Goal: Navigation & Orientation: Find specific page/section

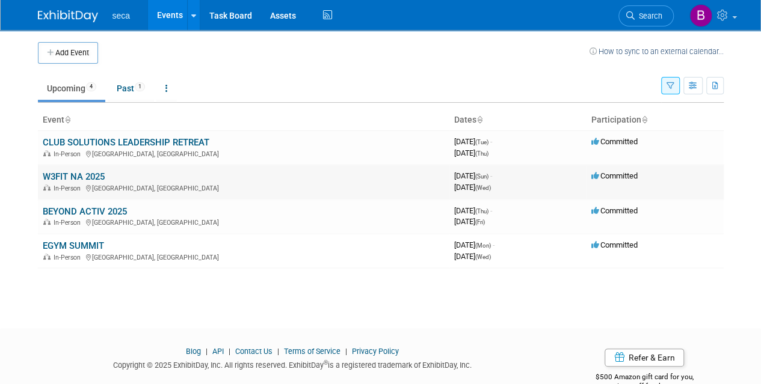
click at [80, 183] on div "In-Person Westlake Village, CA" at bounding box center [244, 188] width 402 height 10
click at [81, 175] on link "W3FIT NA 2025" at bounding box center [74, 176] width 62 height 11
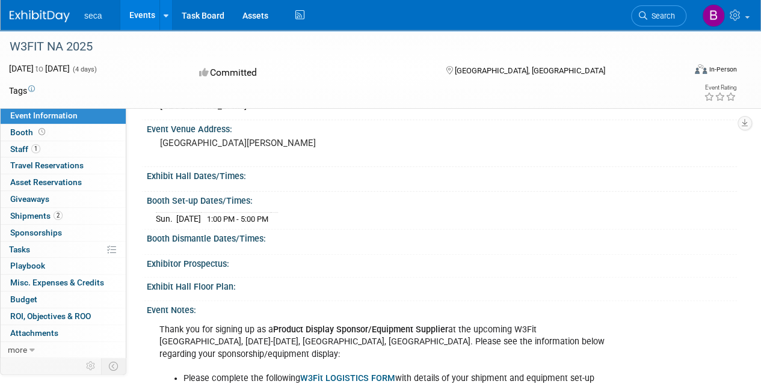
scroll to position [120, 0]
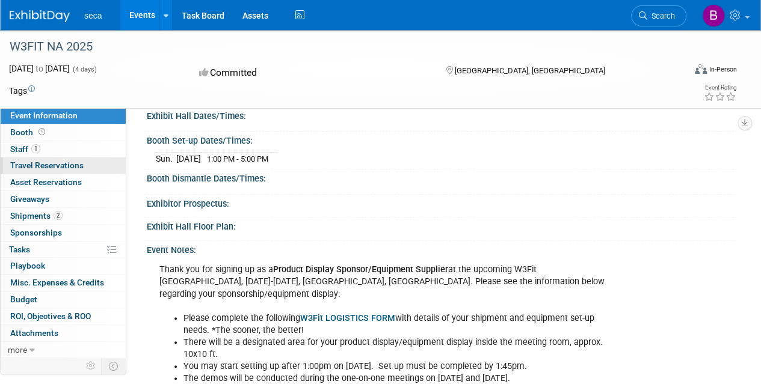
click at [45, 163] on span "Travel Reservations 0" at bounding box center [46, 166] width 73 height 10
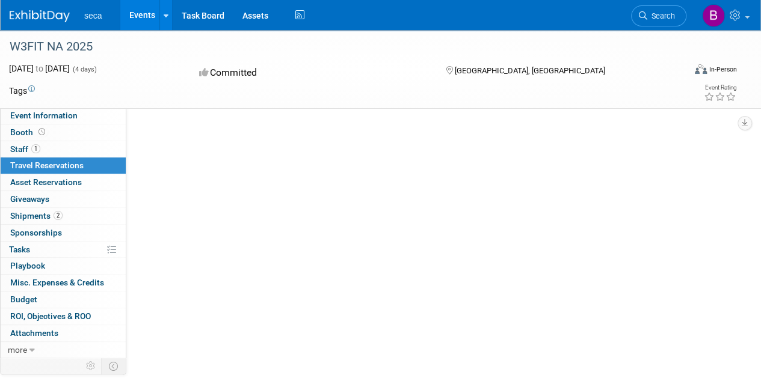
scroll to position [0, 0]
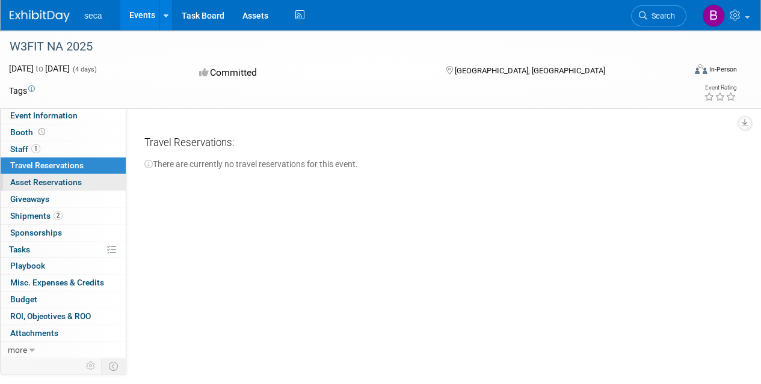
click at [48, 182] on span "Asset Reservations 0" at bounding box center [46, 182] width 72 height 10
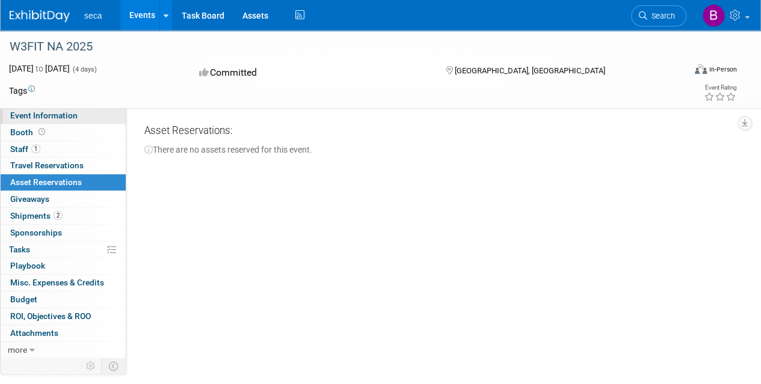
click at [57, 121] on link "Event Information" at bounding box center [63, 116] width 125 height 16
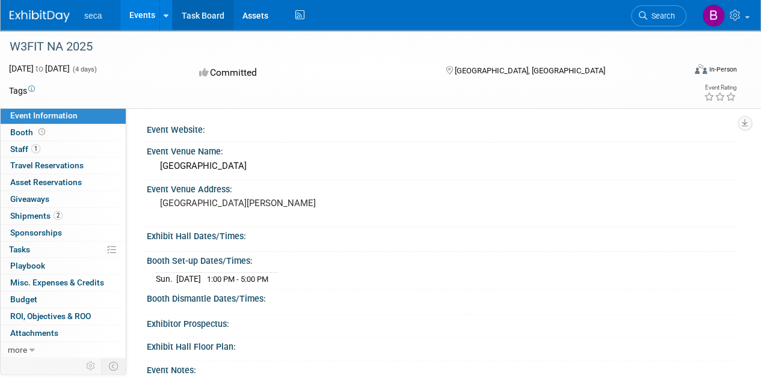
click at [209, 16] on link "Task Board" at bounding box center [203, 15] width 61 height 30
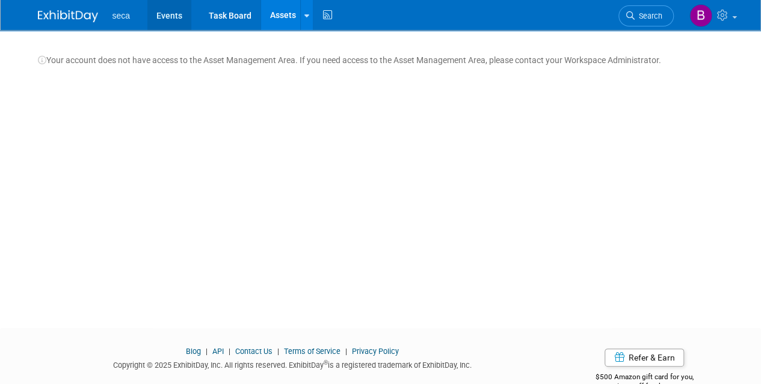
click at [177, 17] on link "Events" at bounding box center [169, 15] width 44 height 30
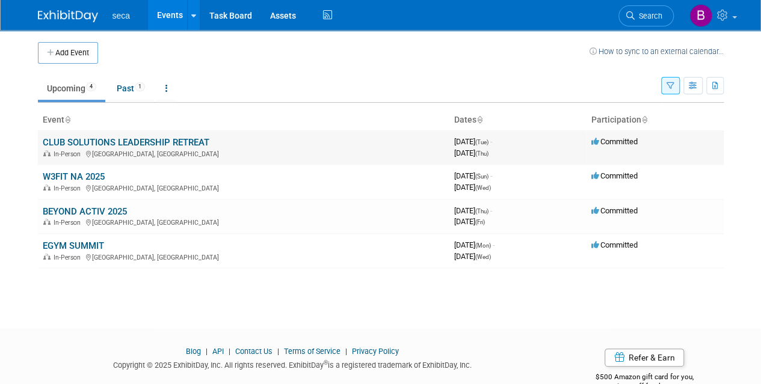
click at [130, 144] on link "CLUB SOLUTIONS LEADERSHIP RETREAT" at bounding box center [126, 142] width 167 height 11
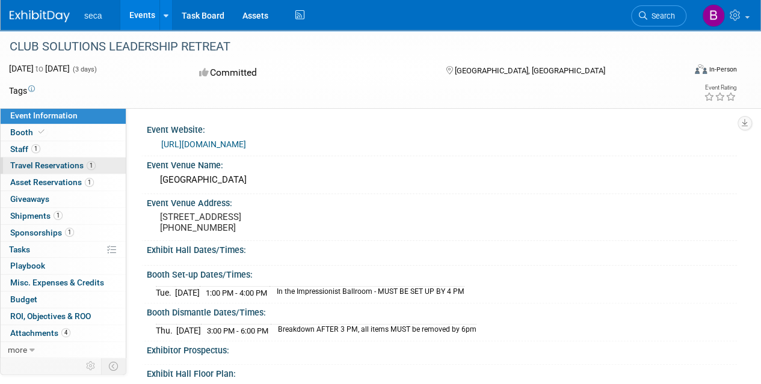
click at [79, 164] on span "Travel Reservations 1" at bounding box center [52, 166] width 85 height 10
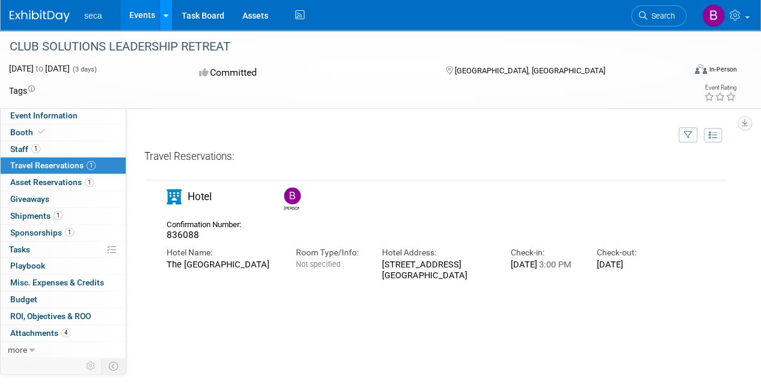
click at [167, 20] on link at bounding box center [165, 15] width 13 height 30
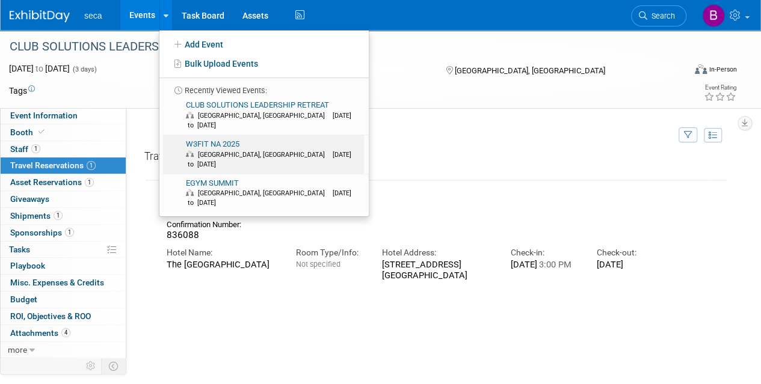
click at [235, 137] on link "W3FIT NA 2025 Westlake Village, CA Sep 21, 2025 to Sep 24, 2025" at bounding box center [263, 154] width 201 height 39
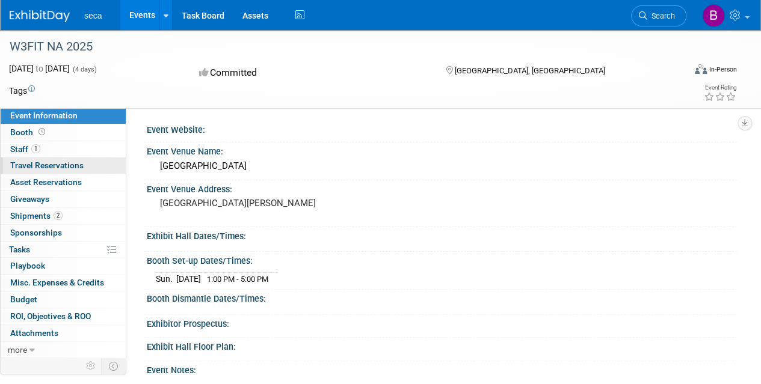
click at [56, 166] on span "Travel Reservations 0" at bounding box center [46, 166] width 73 height 10
